Goal: Information Seeking & Learning: Learn about a topic

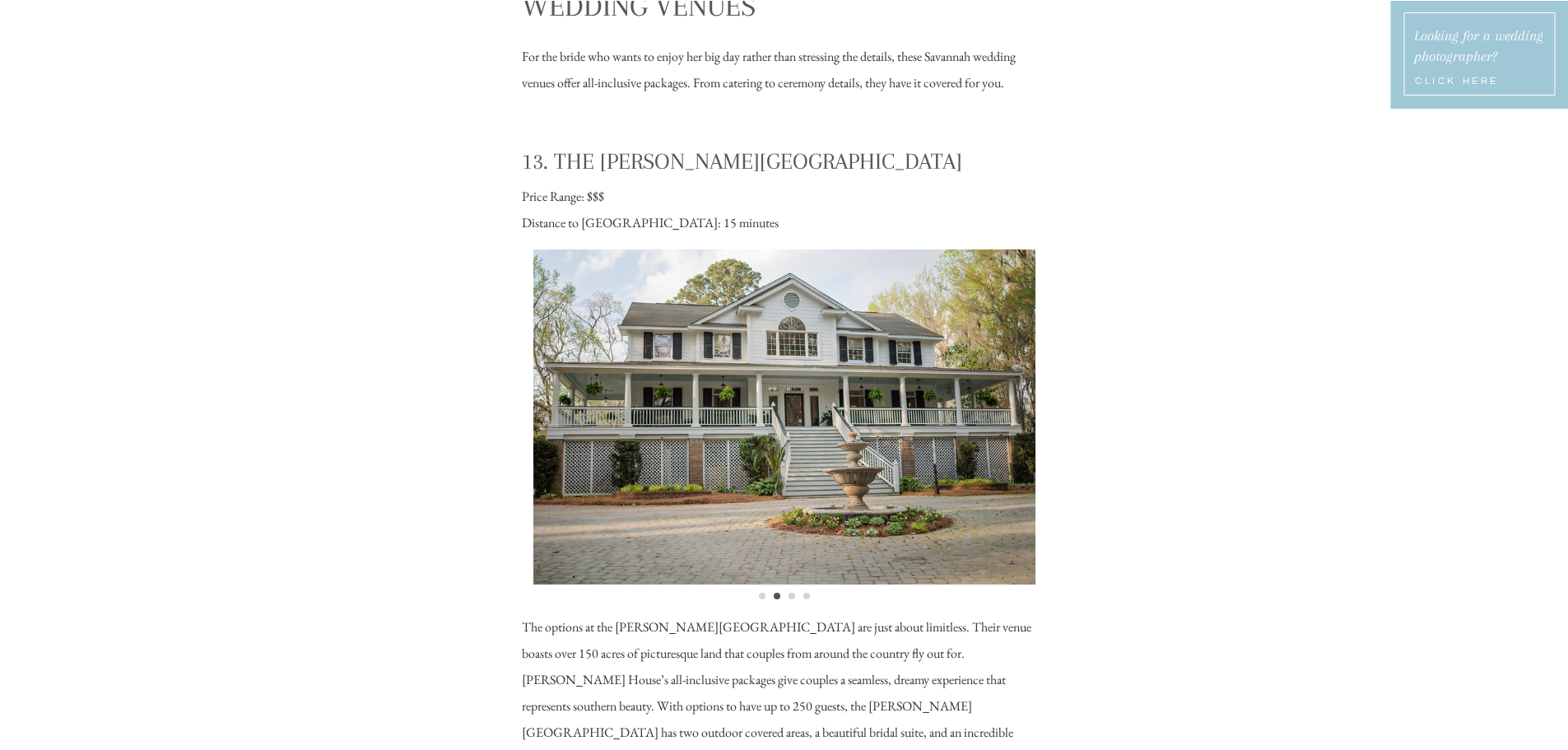
scroll to position [12343, 0]
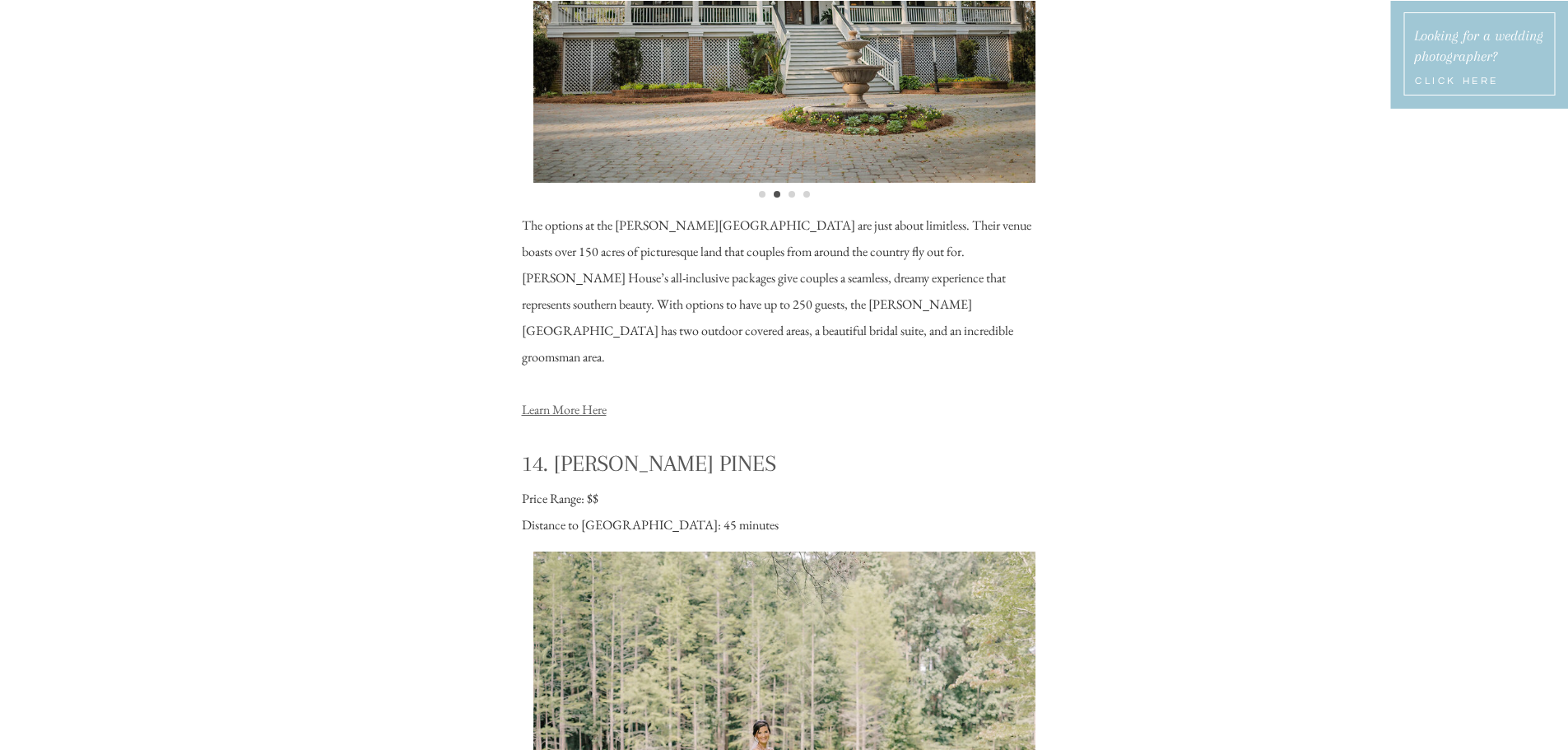
click at [598, 401] on link "Learn More Here" at bounding box center [564, 409] width 85 height 17
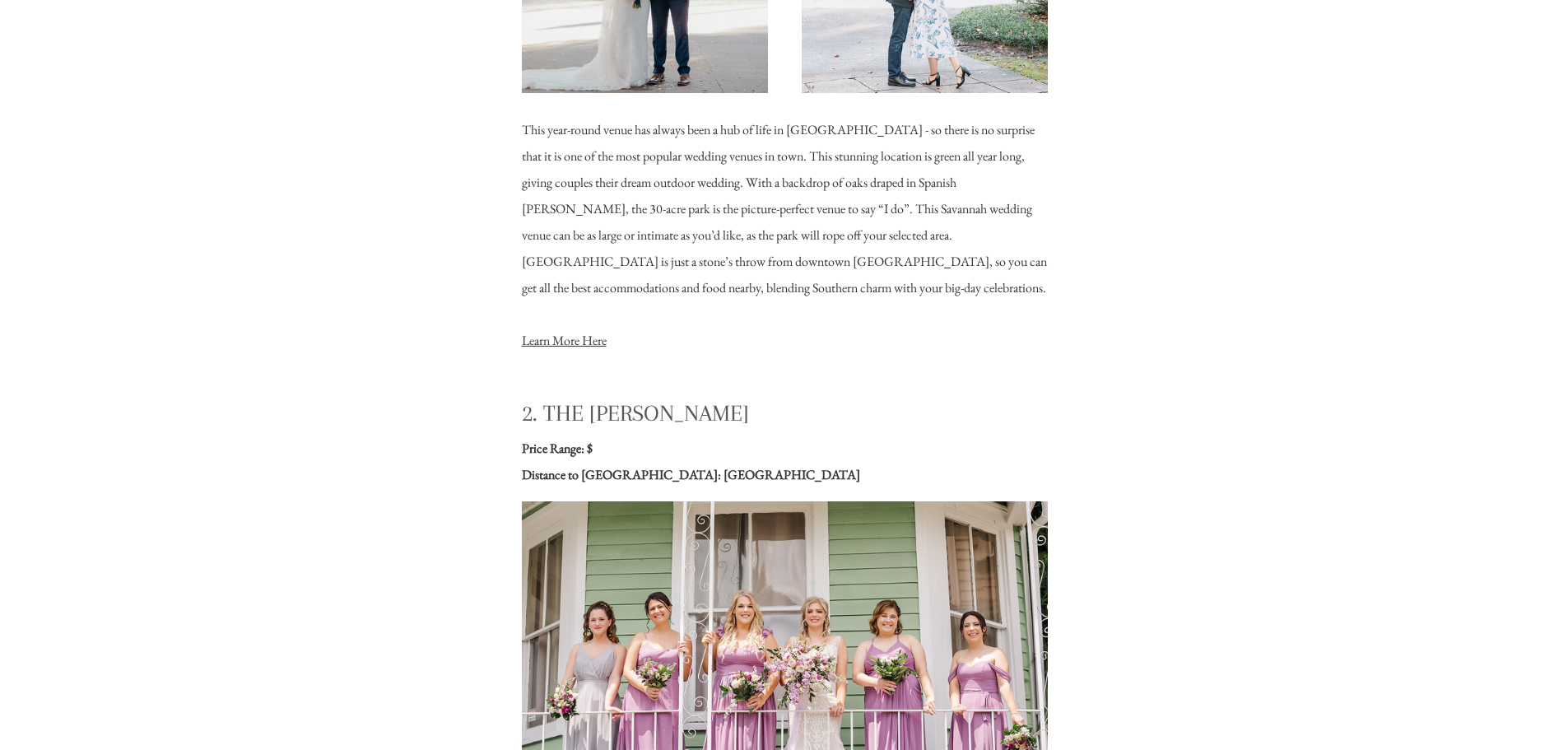
scroll to position [2469, 0]
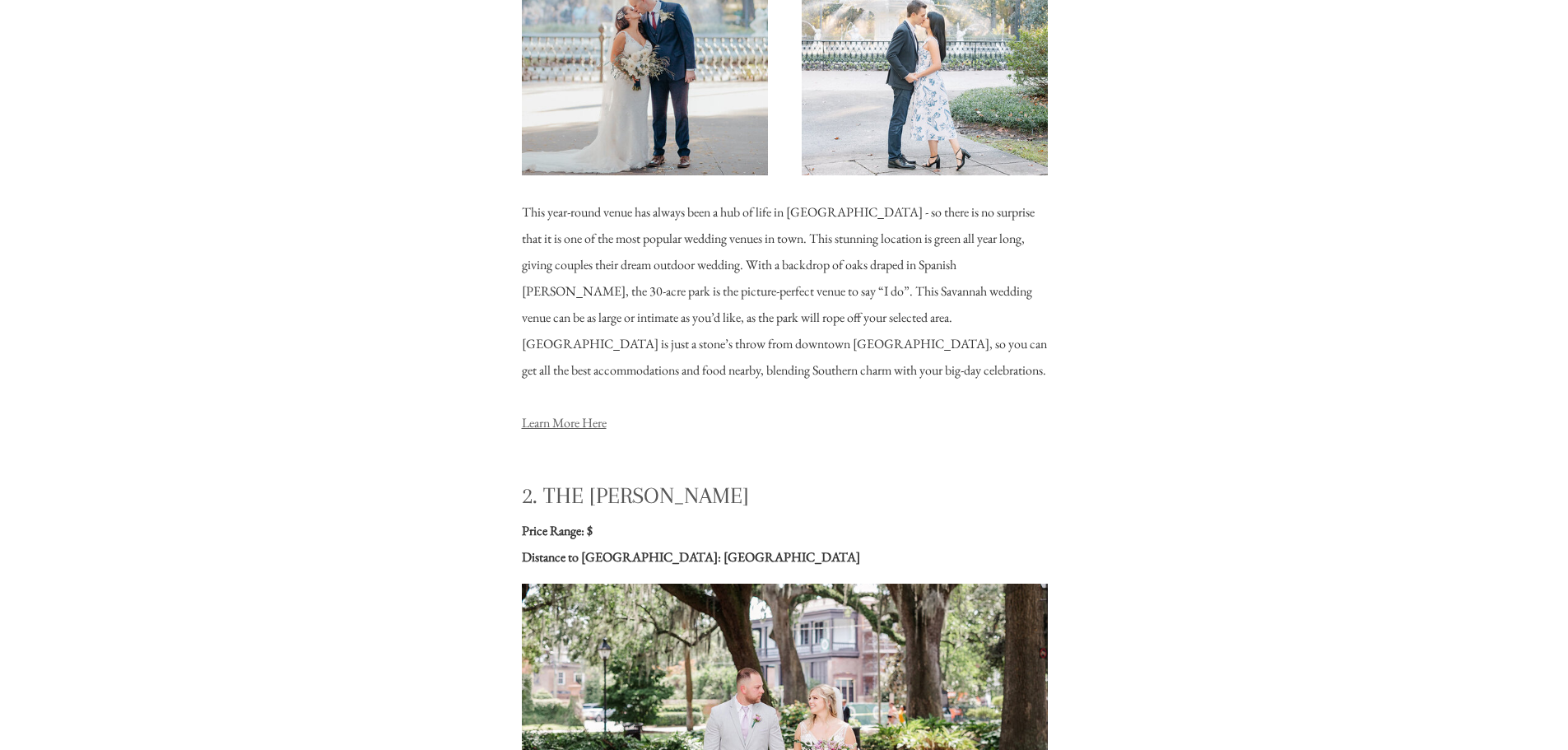
click at [596, 422] on link "Learn More Here" at bounding box center [564, 423] width 85 height 17
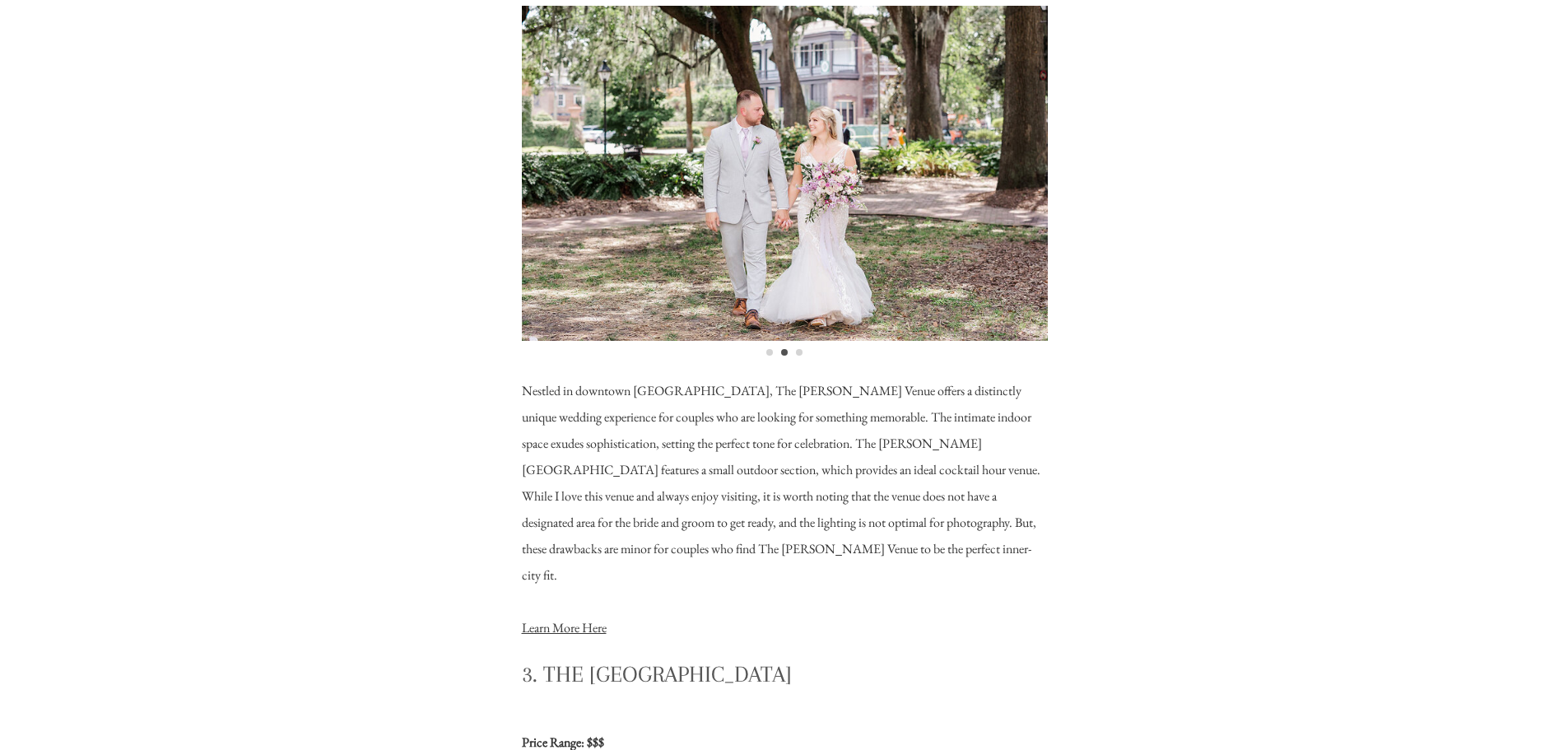
scroll to position [3209, 0]
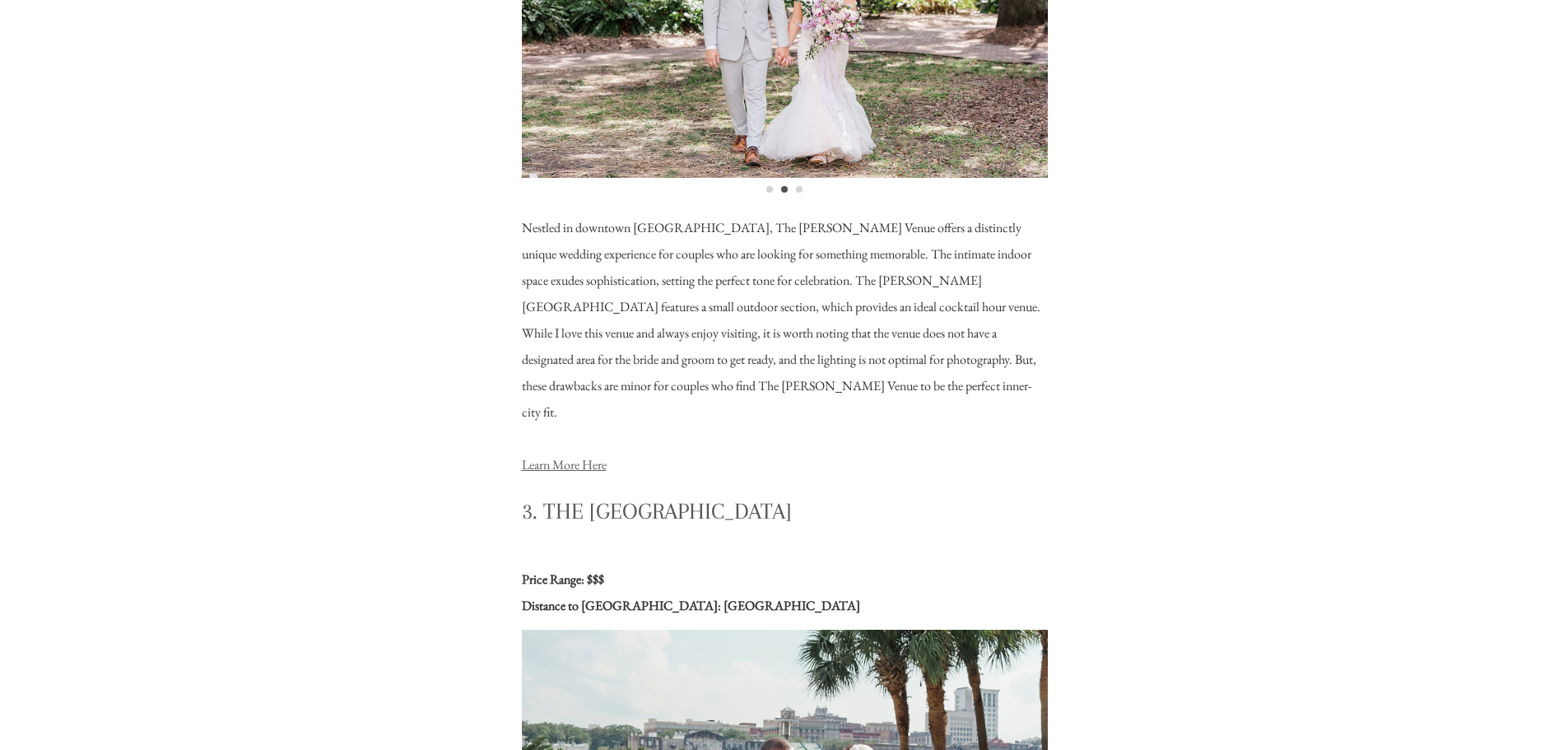
click at [592, 456] on link "Learn More Here" at bounding box center [564, 464] width 85 height 17
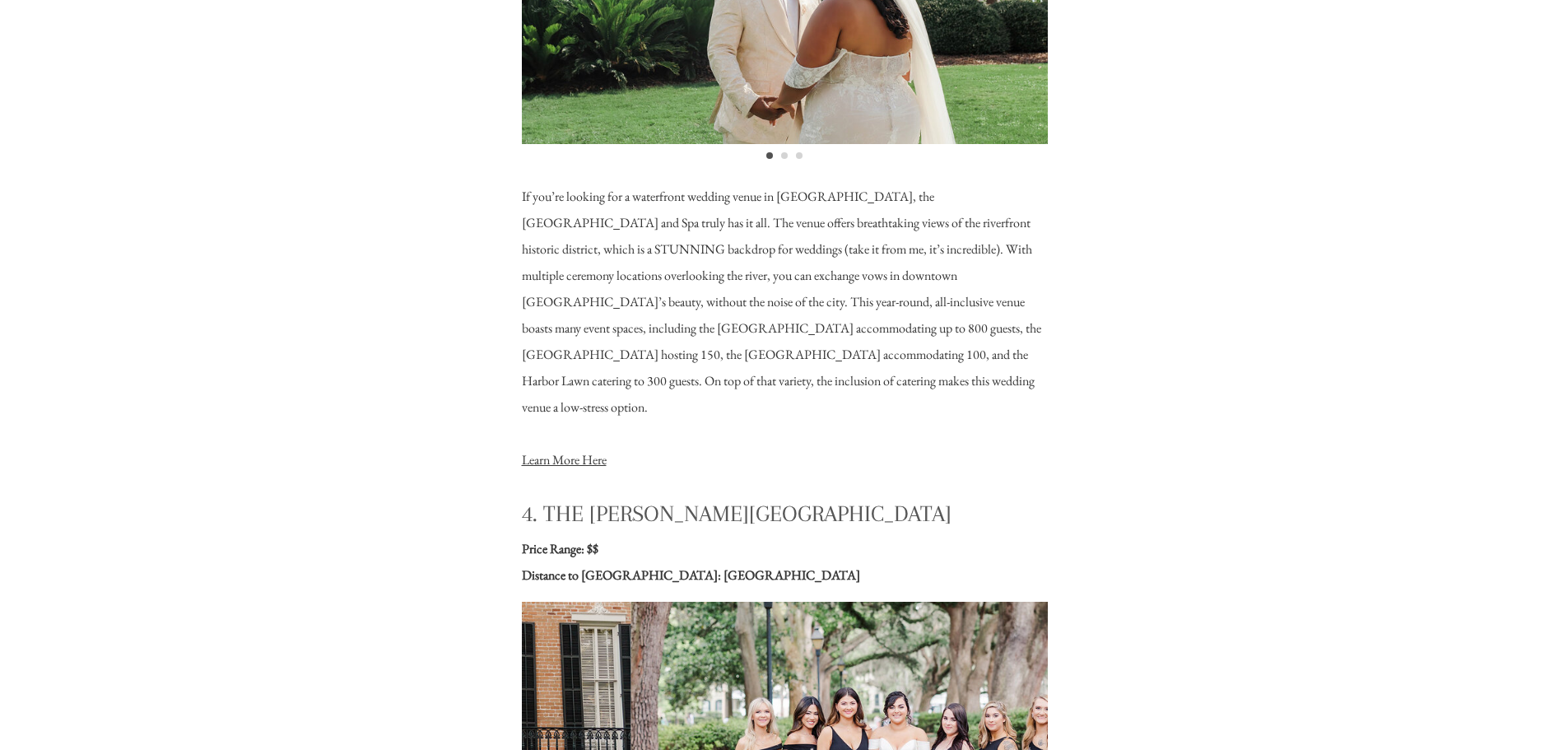
scroll to position [4032, 0]
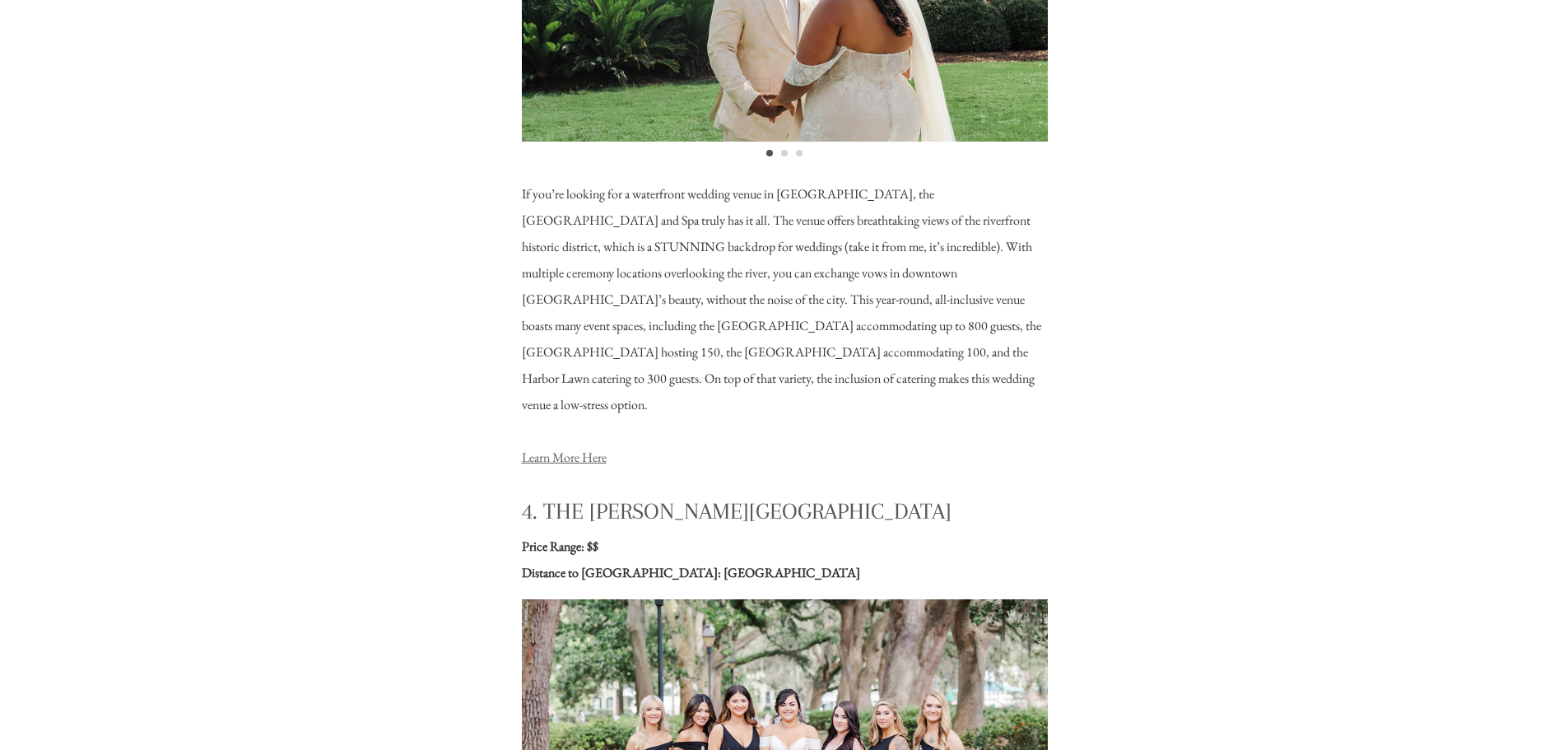
click at [604, 448] on link "Learn More Here" at bounding box center [564, 457] width 85 height 17
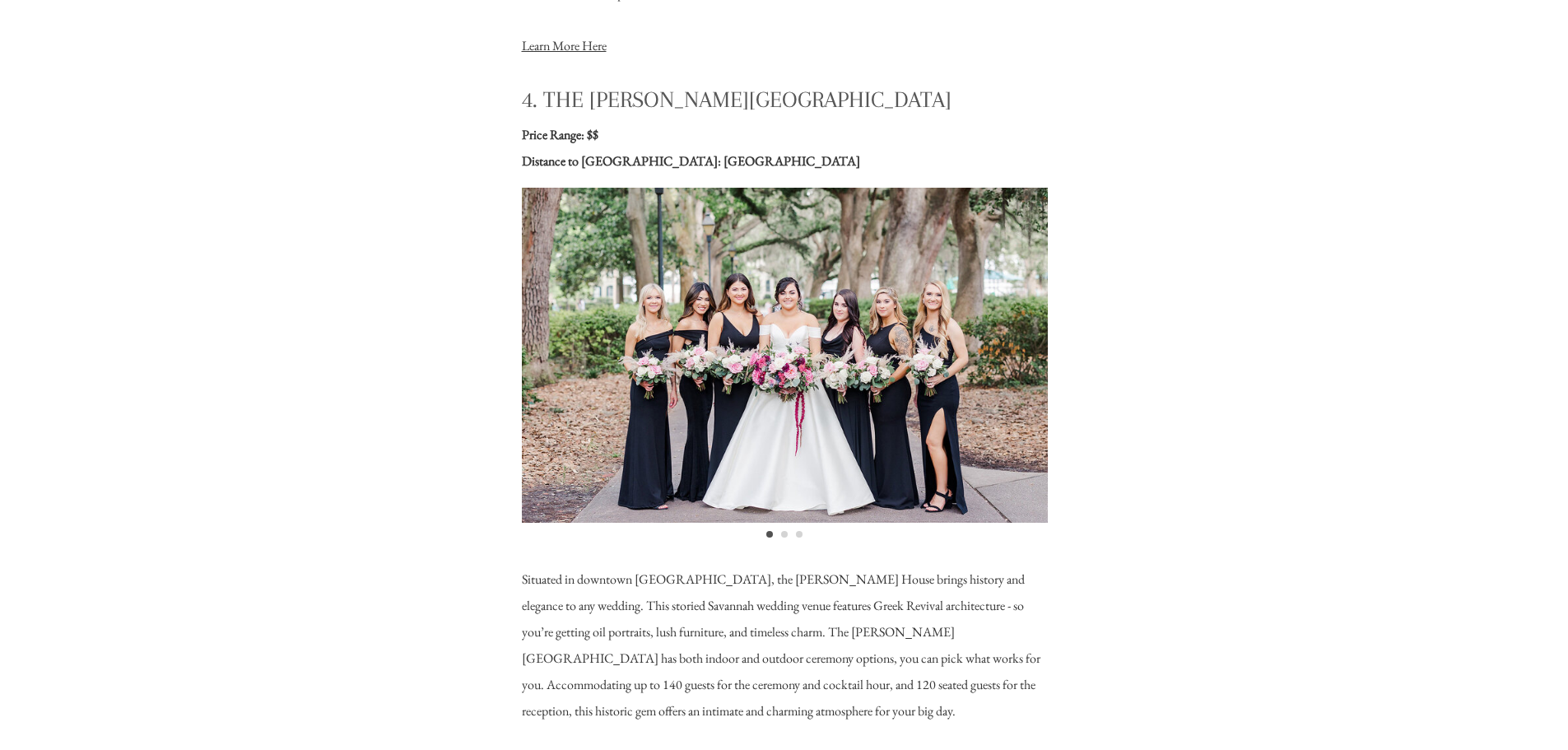
scroll to position [4691, 0]
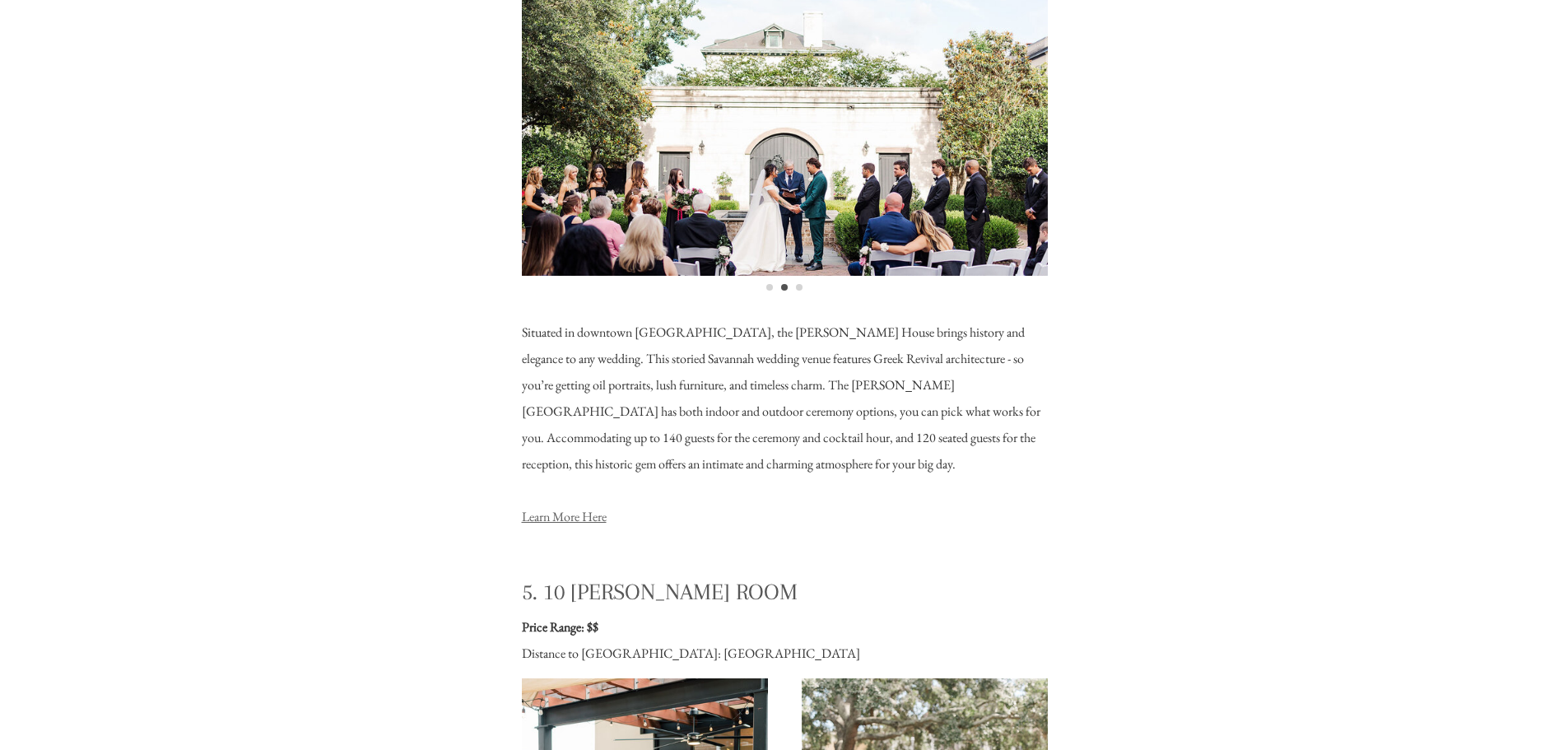
click at [603, 519] on link "Learn More Here" at bounding box center [564, 516] width 85 height 17
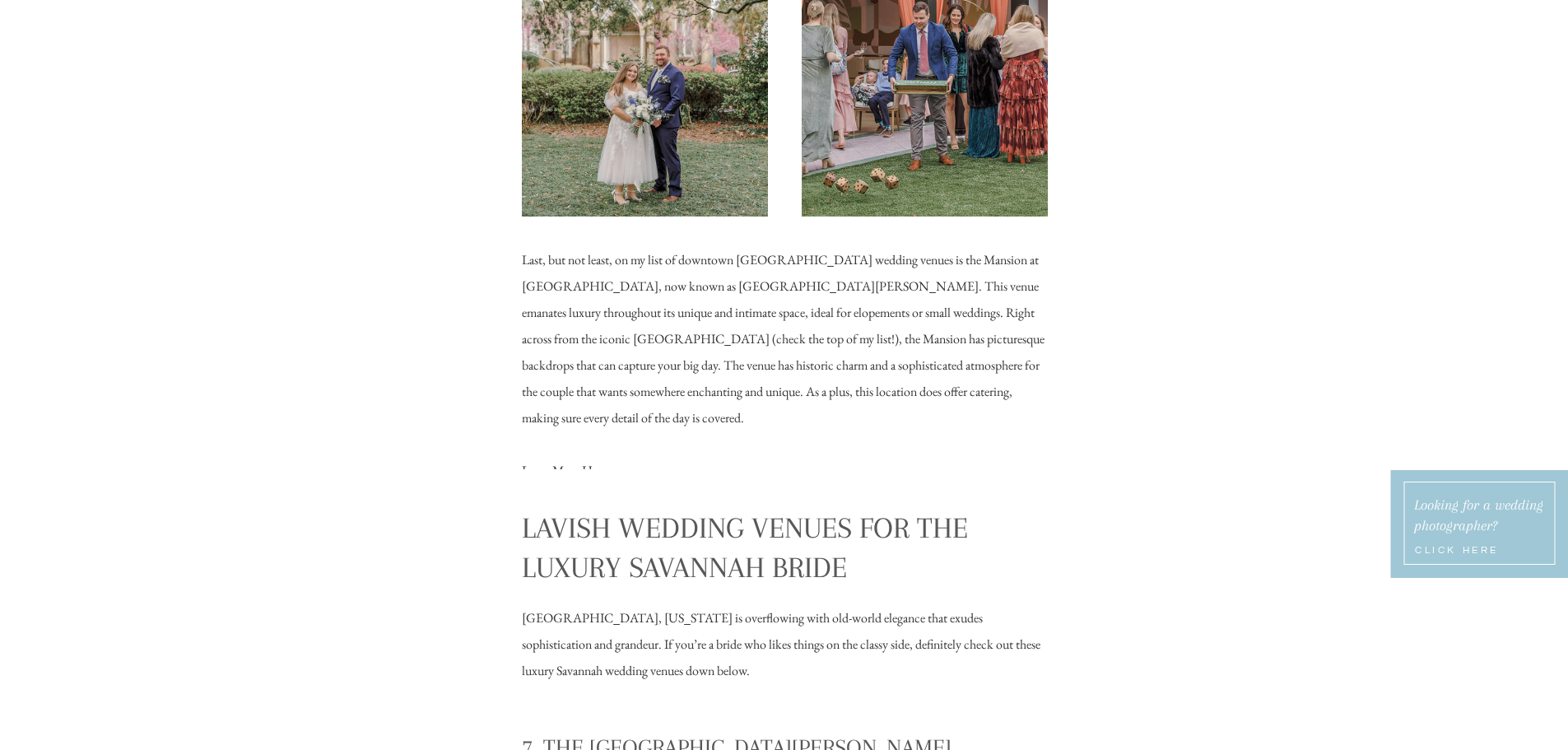
scroll to position [6254, 0]
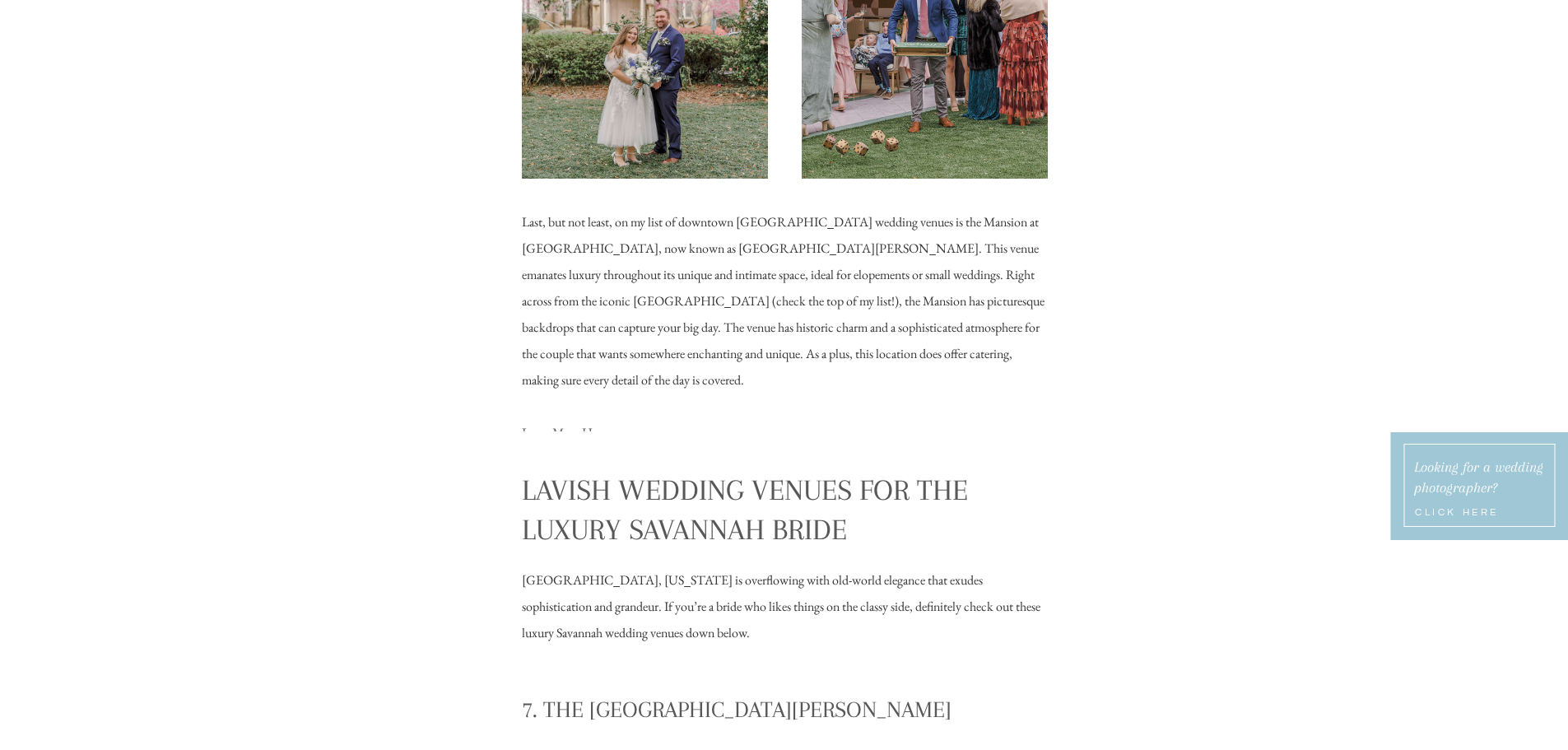
click at [606, 424] on link "Learn More Here" at bounding box center [564, 432] width 85 height 17
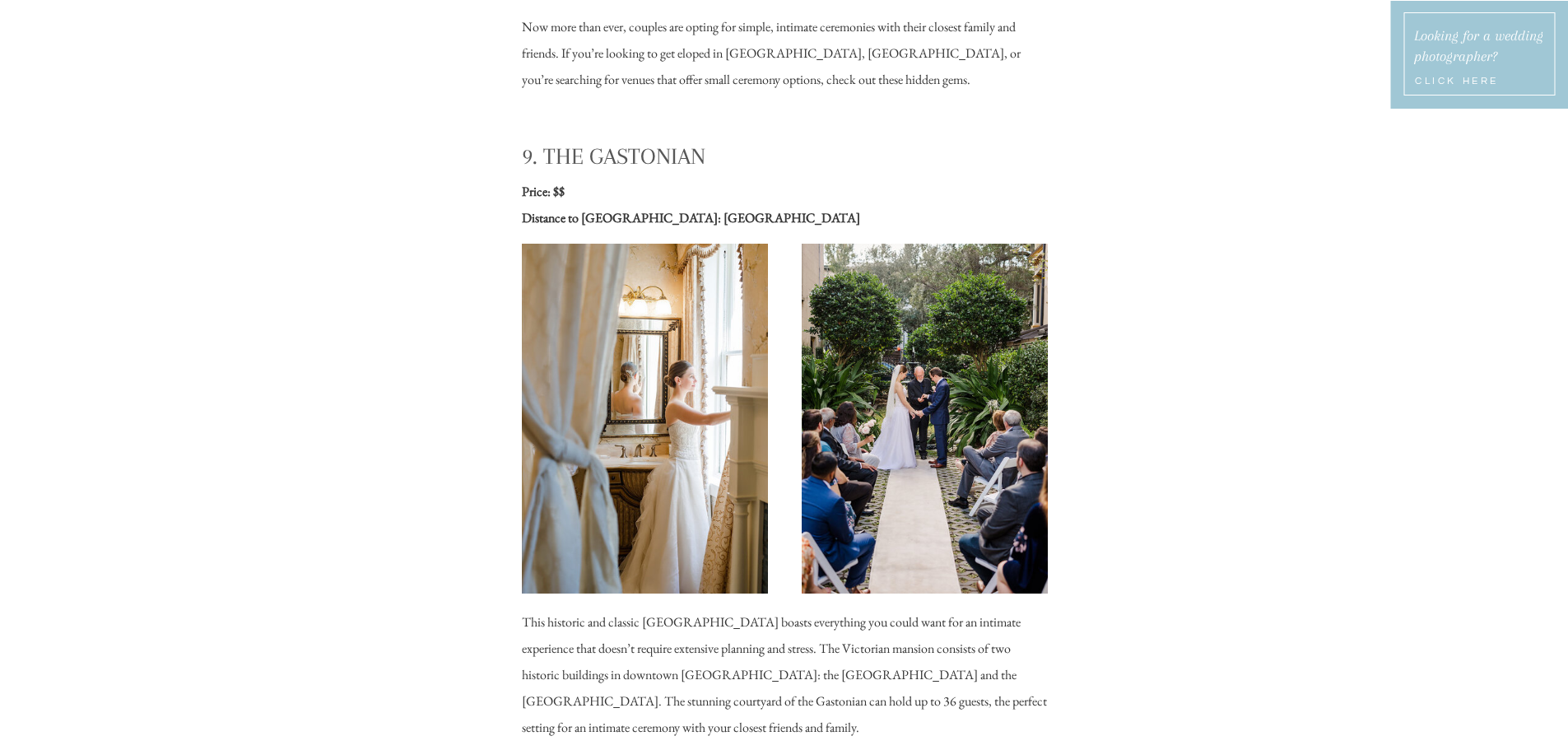
scroll to position [8888, 0]
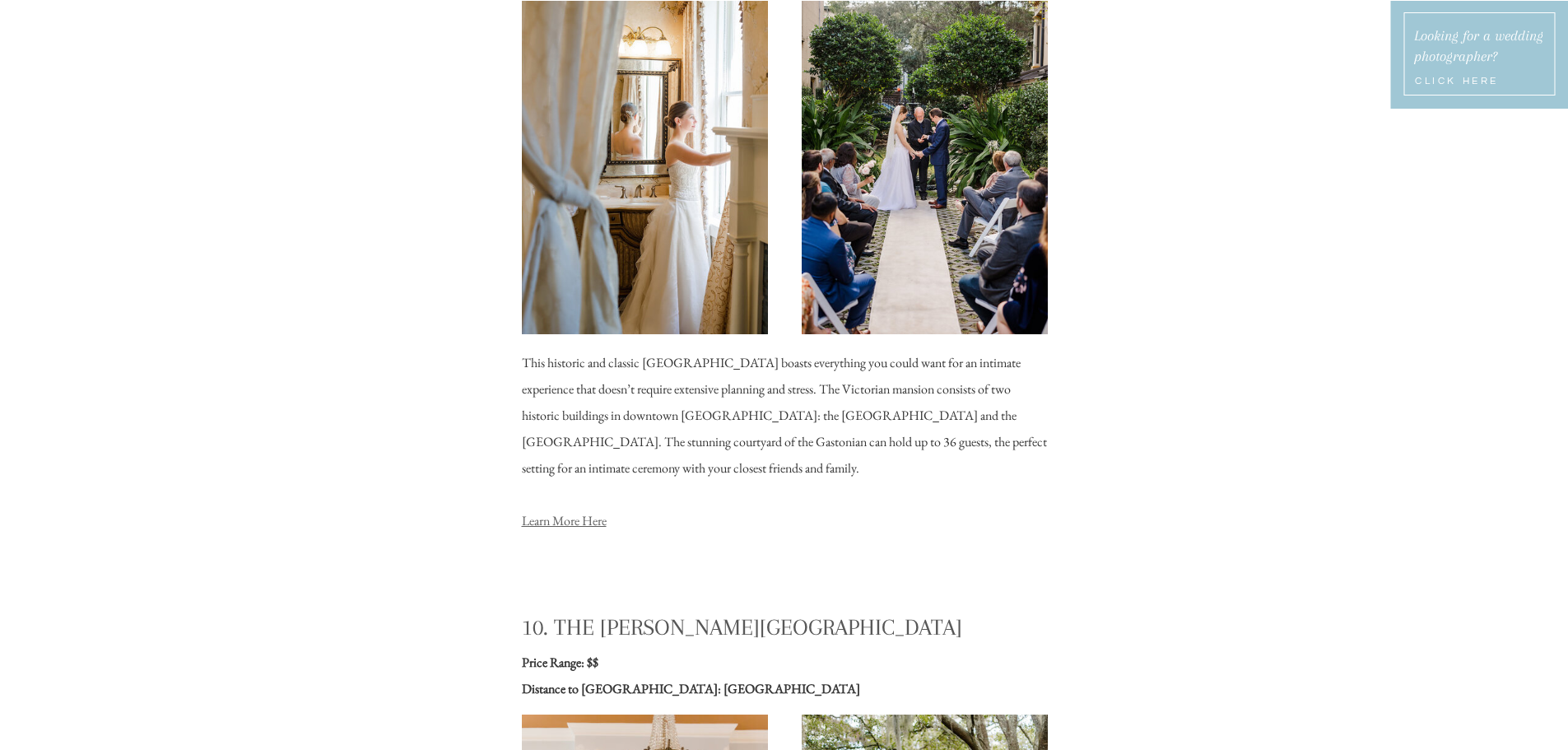
click at [601, 520] on link "Learn More Here" at bounding box center [564, 521] width 85 height 17
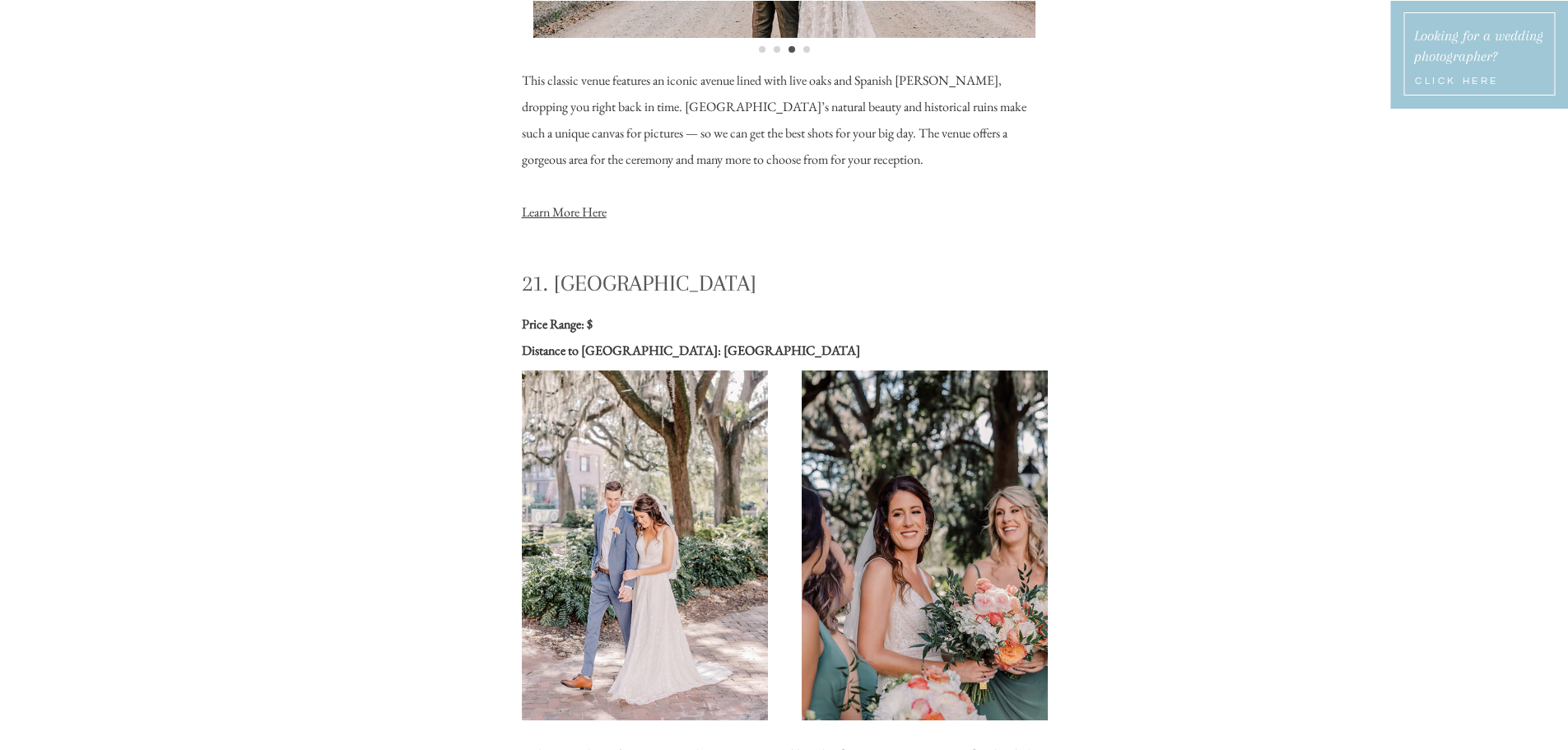
scroll to position [17610, 0]
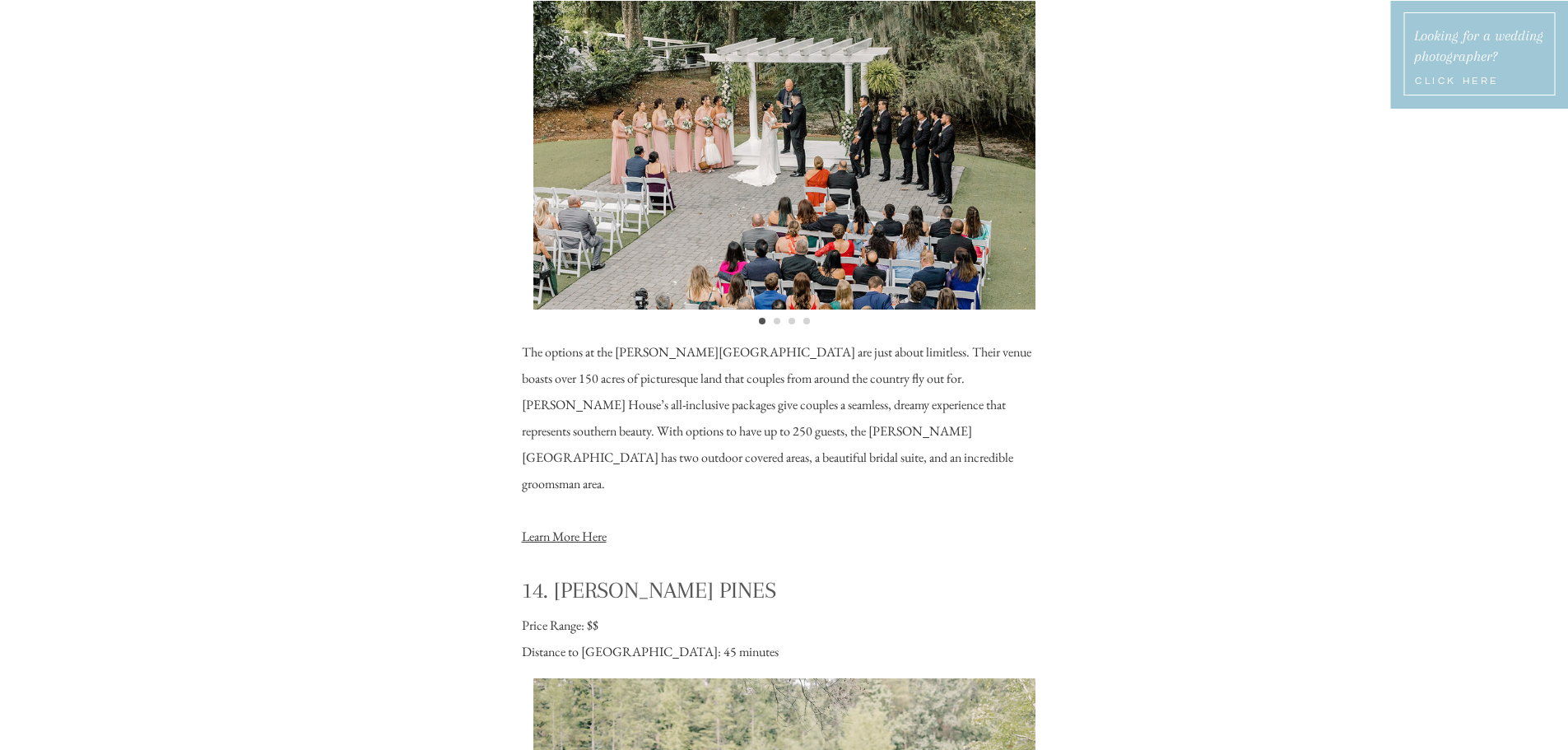
scroll to position [12261, 0]
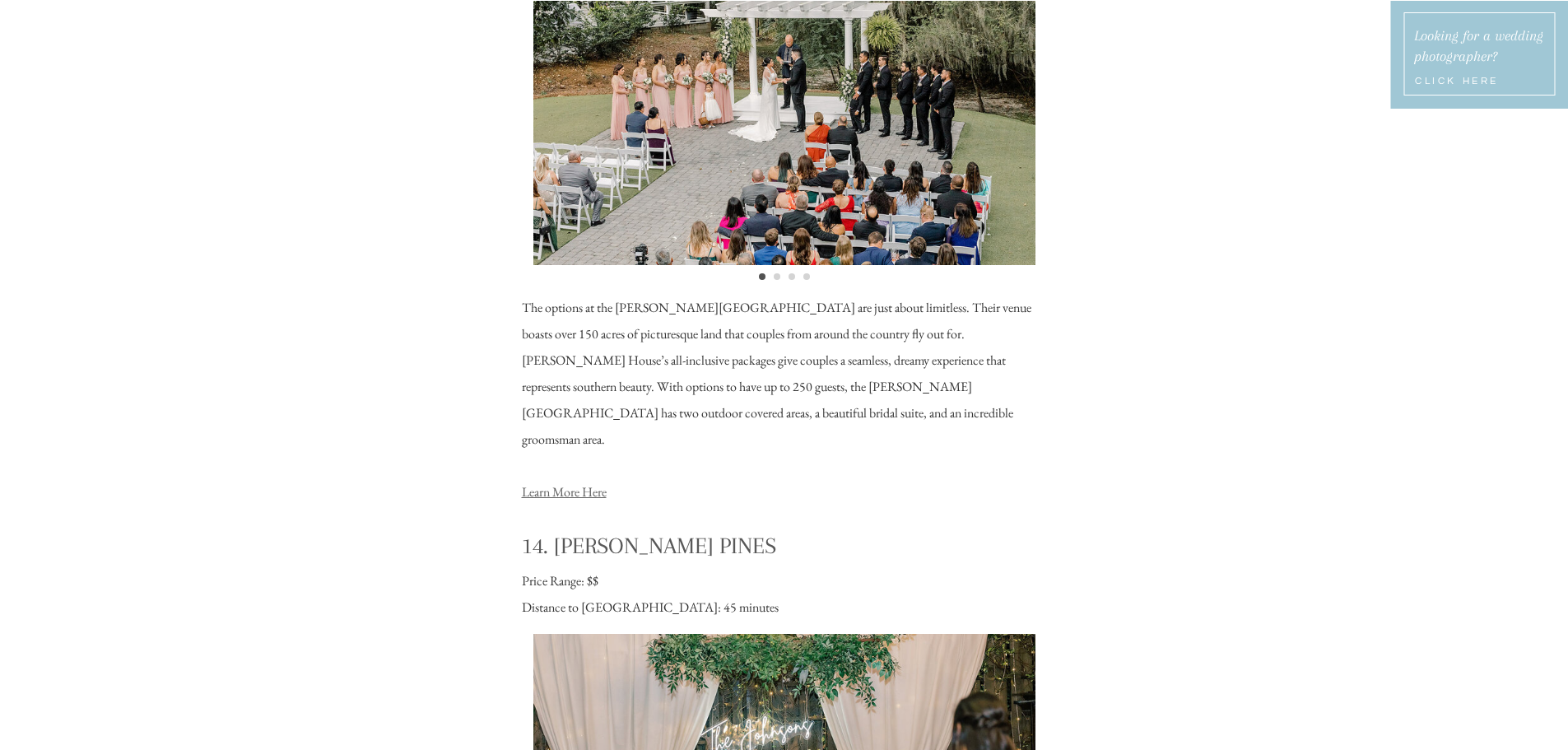
click at [603, 483] on link "Learn More Here" at bounding box center [564, 492] width 85 height 17
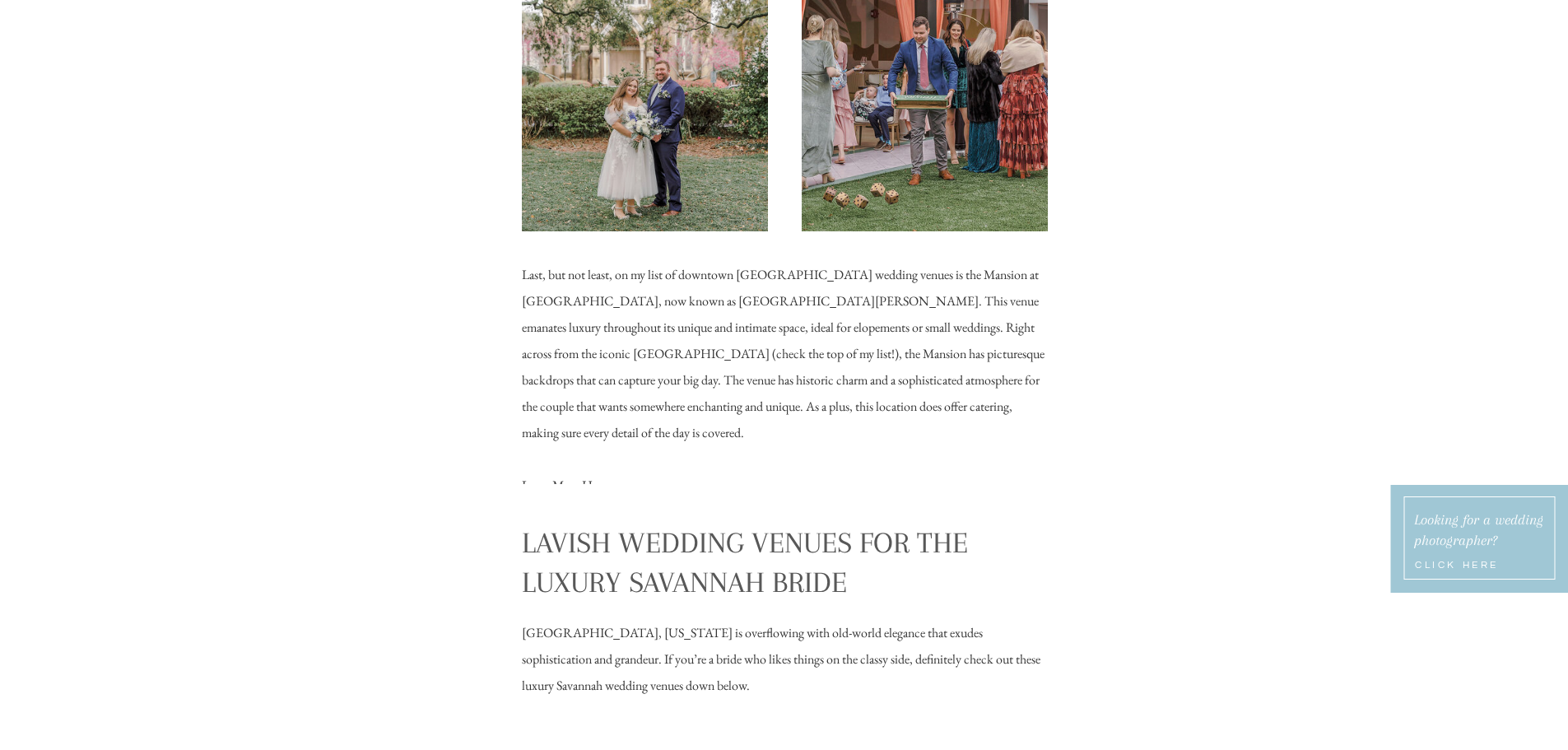
scroll to position [6172, 0]
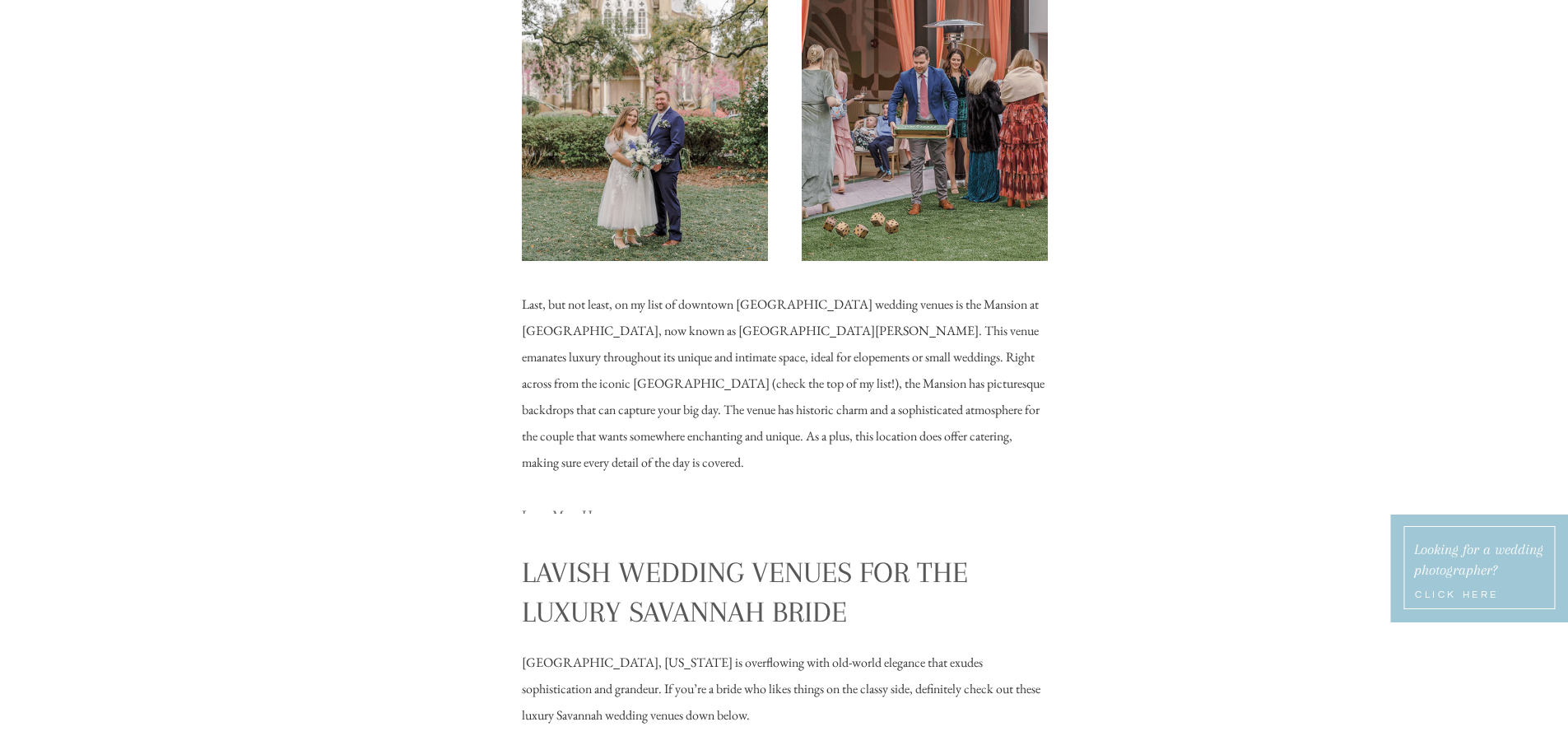
click at [567, 506] on link "Learn More Here" at bounding box center [564, 514] width 85 height 17
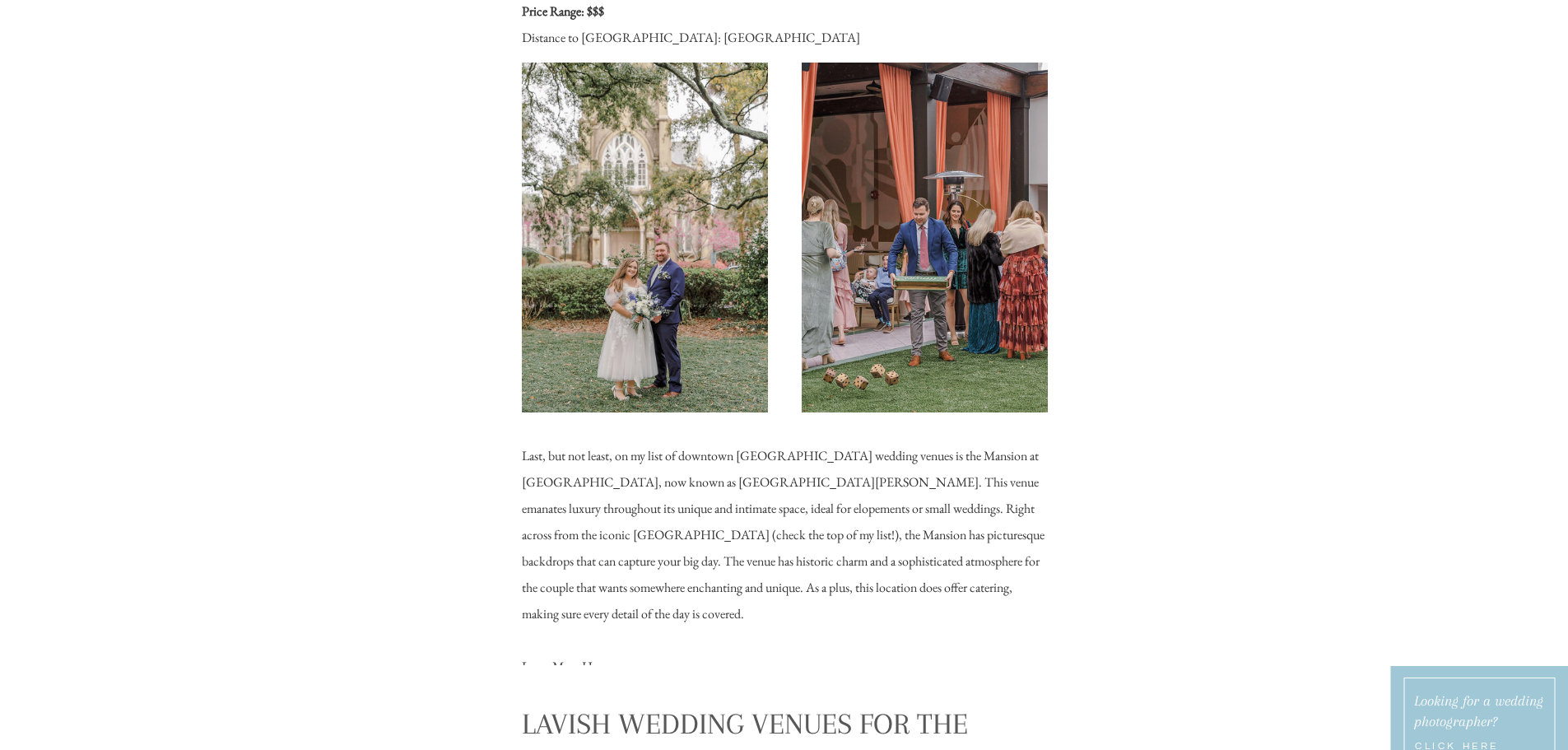
scroll to position [5842, 0]
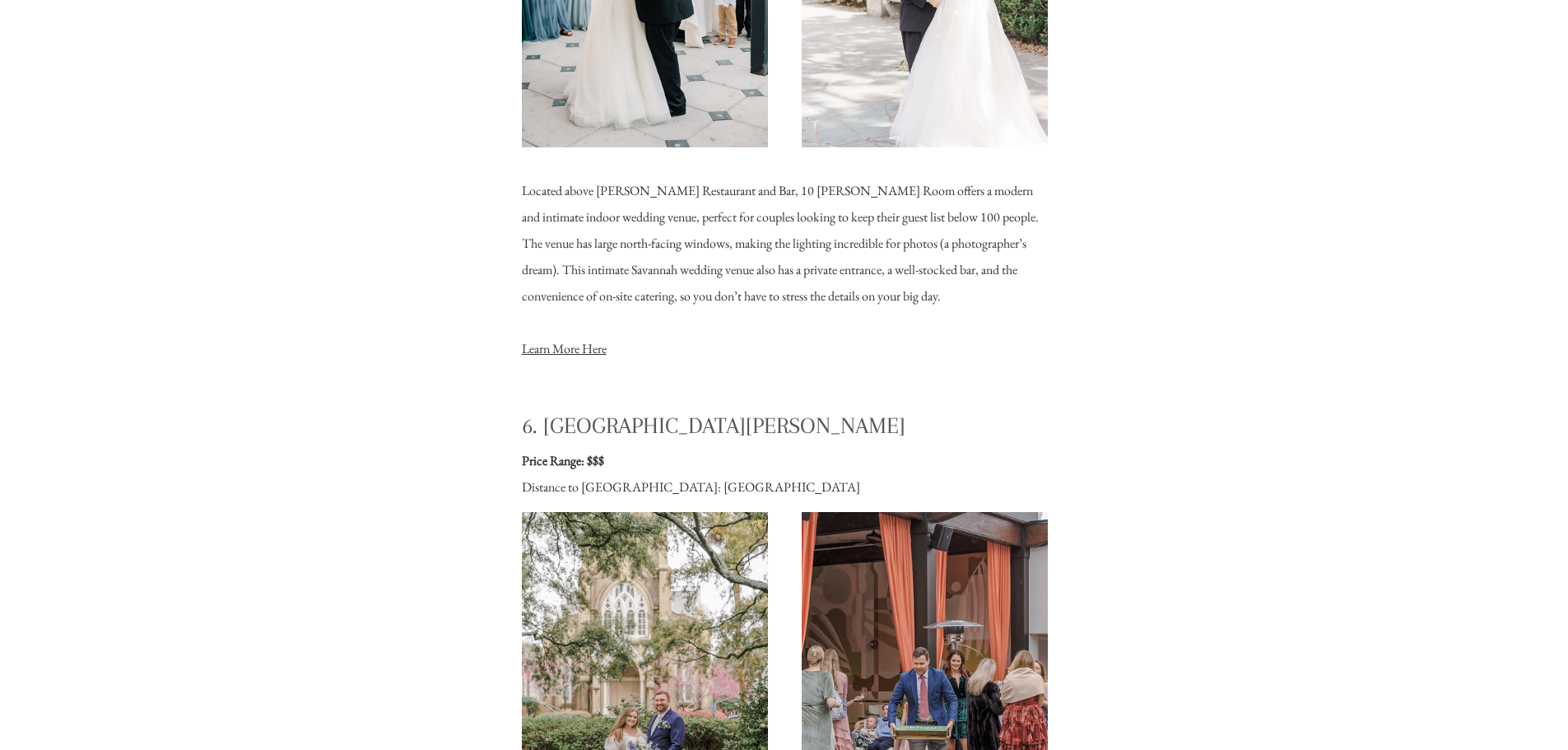
scroll to position [5571, 0]
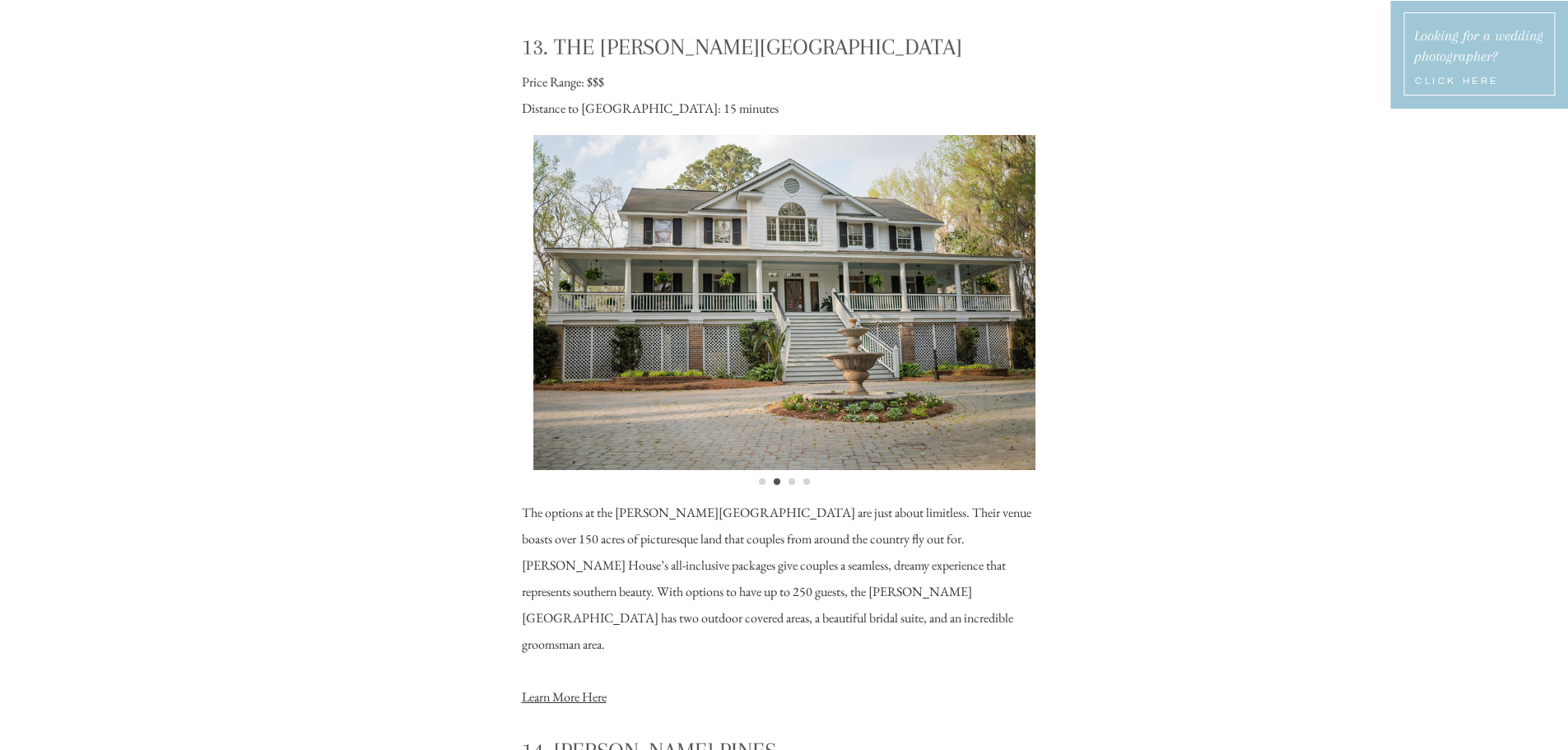
scroll to position [12236, 0]
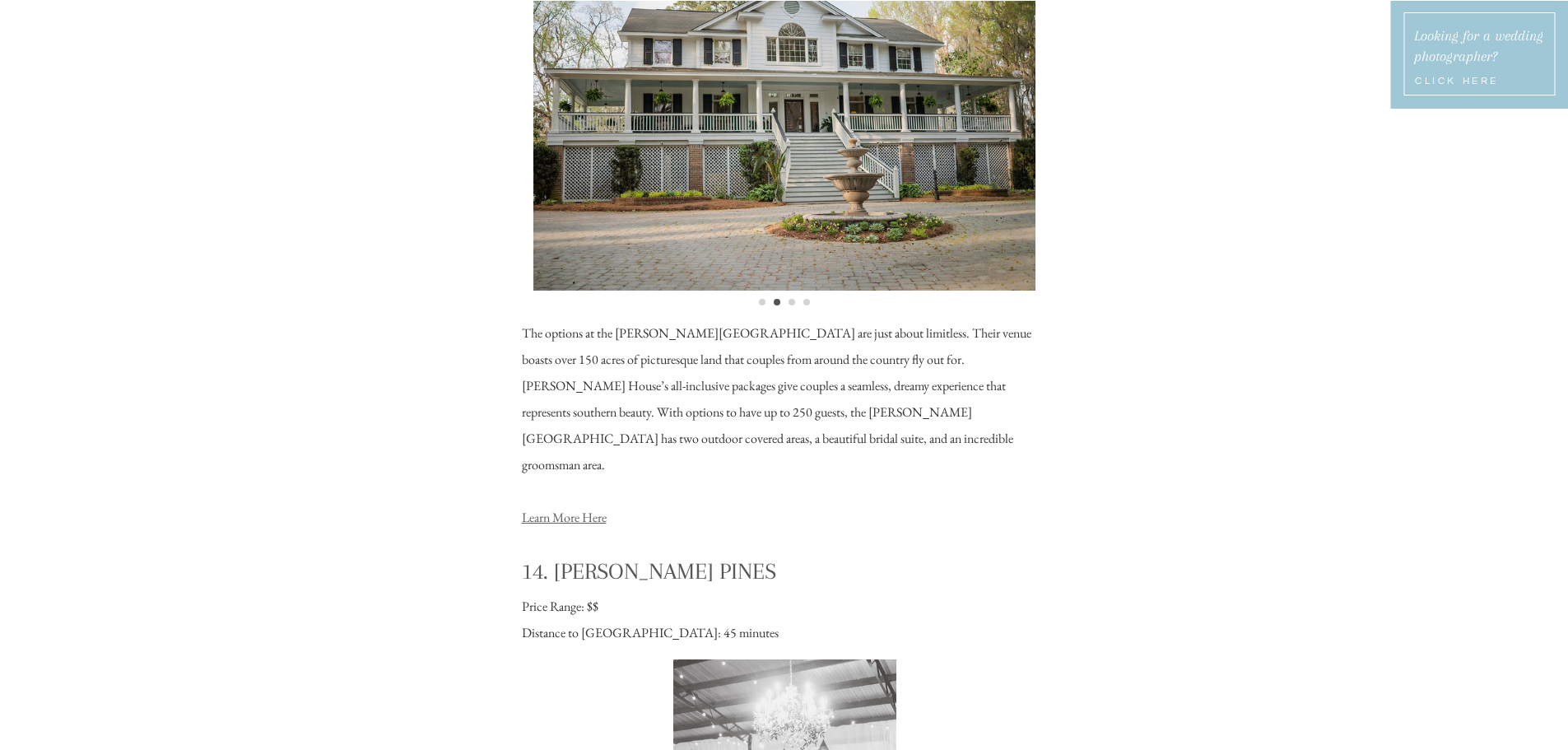
click at [592, 508] on link "Learn More Here" at bounding box center [564, 517] width 85 height 17
